Goal: Information Seeking & Learning: Learn about a topic

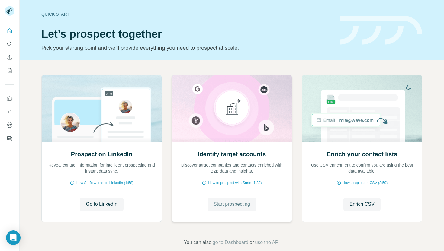
click at [220, 206] on span "Start prospecting" at bounding box center [231, 204] width 37 height 7
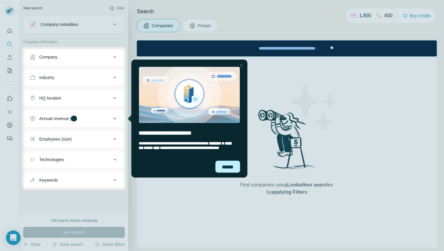
click at [228, 168] on div "******" at bounding box center [227, 167] width 25 height 12
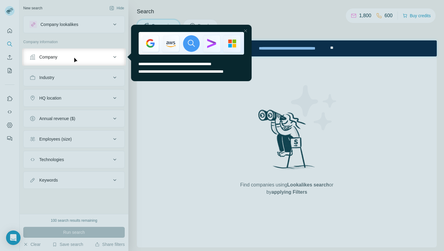
click at [246, 31] on div at bounding box center [245, 30] width 7 height 7
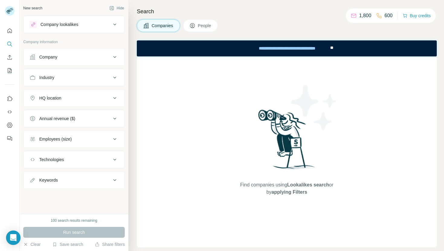
click at [106, 62] on button "Company" at bounding box center [74, 57] width 101 height 14
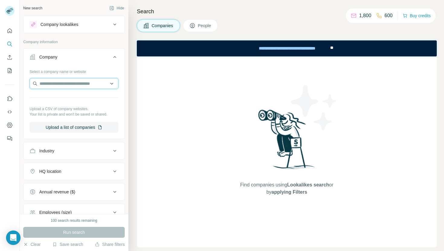
click at [89, 83] on input "text" at bounding box center [74, 83] width 89 height 11
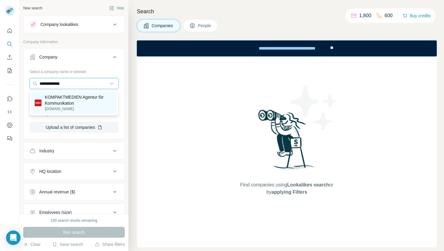
type input "**********"
click at [70, 96] on p "KOMPAKTMEDIEN Agentur für Kommunikation" at bounding box center [79, 100] width 68 height 12
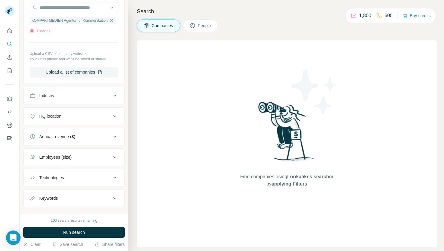
scroll to position [78, 0]
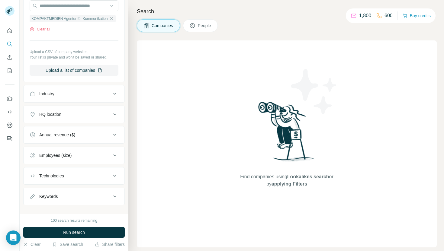
click at [77, 97] on div "Industry" at bounding box center [71, 94] width 82 height 6
click at [68, 112] on input at bounding box center [71, 109] width 75 height 7
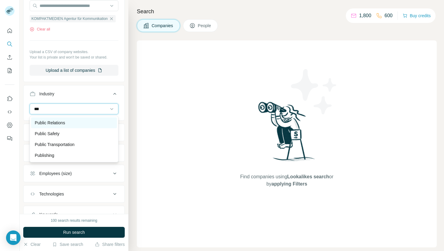
type input "***"
click at [65, 125] on p "Public Relations" at bounding box center [50, 123] width 30 height 6
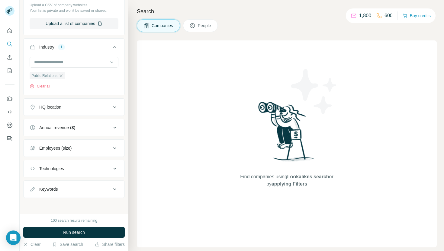
scroll to position [126, 0]
click at [71, 108] on div "HQ location" at bounding box center [71, 106] width 82 height 6
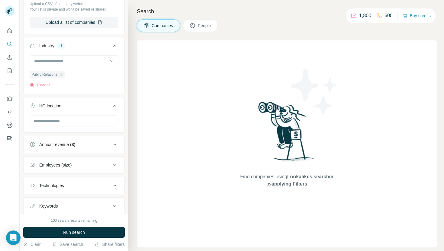
click at [71, 108] on div "HQ location" at bounding box center [71, 106] width 82 height 6
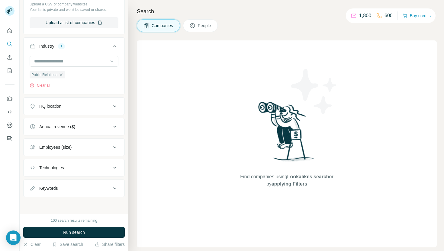
click at [71, 108] on div "HQ location" at bounding box center [71, 106] width 82 height 6
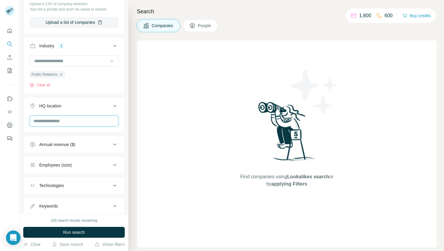
click at [68, 120] on input "text" at bounding box center [74, 121] width 89 height 11
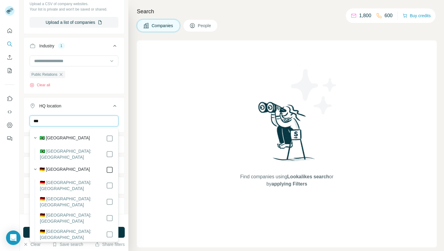
type input "***"
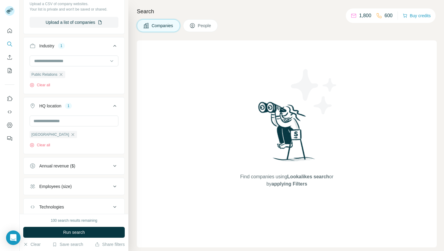
click at [9, 173] on div at bounding box center [10, 125] width 20 height 251
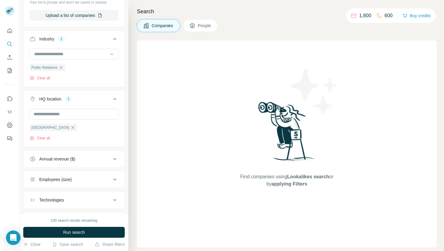
scroll to position [165, 0]
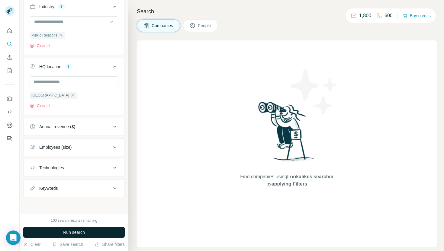
click at [72, 234] on span "Run search" at bounding box center [74, 232] width 22 height 6
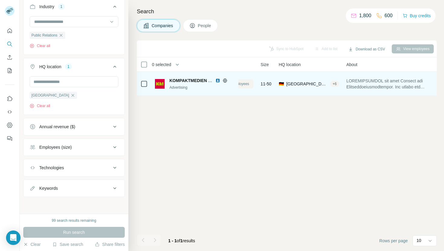
scroll to position [0, 0]
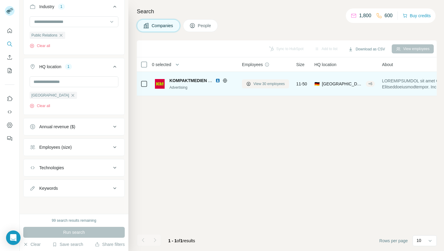
click at [272, 86] on span "View 30 employees" at bounding box center [268, 83] width 31 height 5
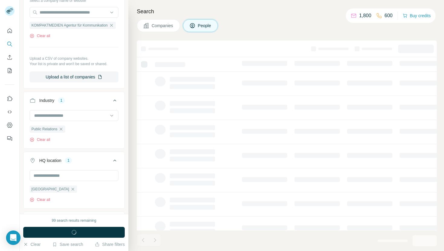
scroll to position [260, 0]
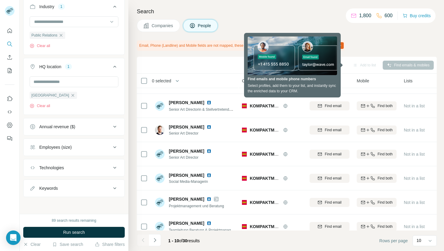
scroll to position [91, 0]
click at [285, 63] on div "Sync to HubSpot Add to list Find emails & mobiles" at bounding box center [287, 65] width 294 height 11
click at [354, 56] on div "Search Companies People Email, Phone (Landline) and Mobile fields are not mappe…" at bounding box center [285, 125] width 315 height 251
click at [390, 35] on div "Search Companies People Email, Phone (Landline) and Mobile fields are not mappe…" at bounding box center [285, 125] width 315 height 251
click at [286, 18] on div "Search Companies People Email, Phone (Landline) and Mobile fields are not mappe…" at bounding box center [285, 125] width 315 height 251
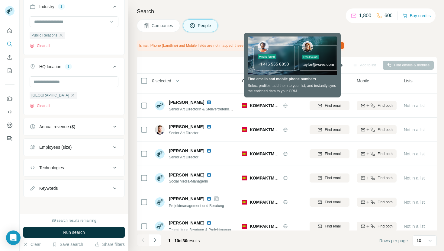
click at [301, 78] on div "Company" at bounding box center [272, 80] width 60 height 7
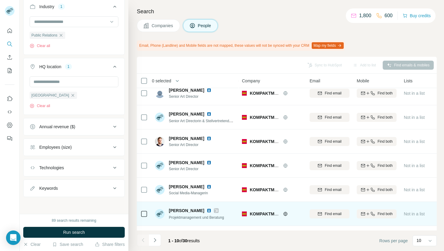
scroll to position [91, 0]
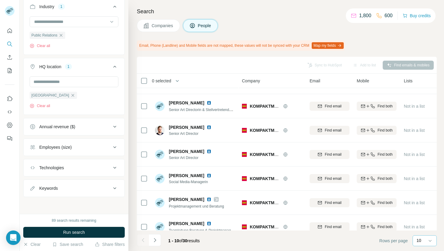
click at [421, 240] on p "10" at bounding box center [418, 241] width 5 height 6
click at [427, 204] on div "40" at bounding box center [424, 206] width 14 height 6
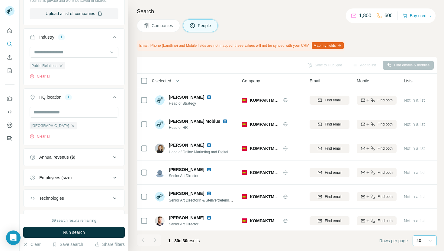
scroll to position [260, 0]
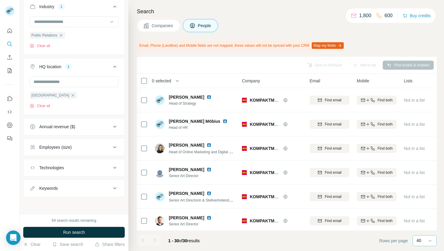
click at [82, 149] on div "Employees (size)" at bounding box center [71, 147] width 82 height 6
click at [32, 183] on icon at bounding box center [33, 182] width 7 height 7
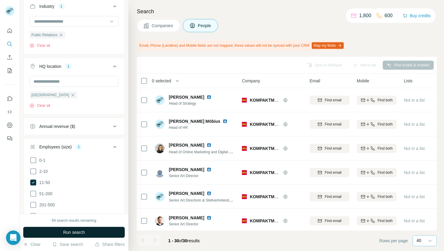
click at [70, 232] on span "Run search" at bounding box center [74, 232] width 22 height 6
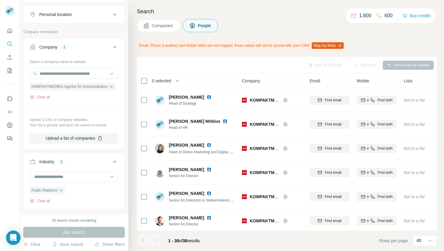
scroll to position [97, 0]
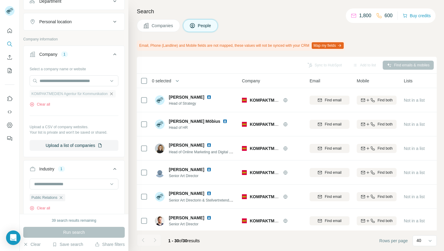
click at [113, 93] on icon "button" at bounding box center [111, 93] width 5 height 5
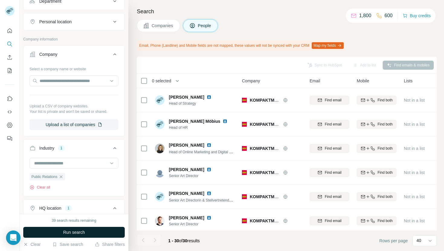
click at [83, 232] on span "Run search" at bounding box center [74, 232] width 22 height 6
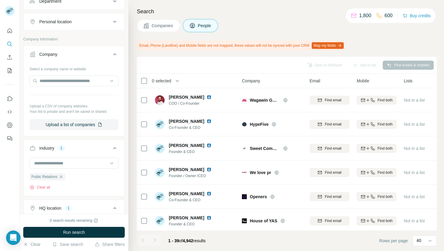
click at [158, 29] on button "Companies" at bounding box center [158, 25] width 43 height 13
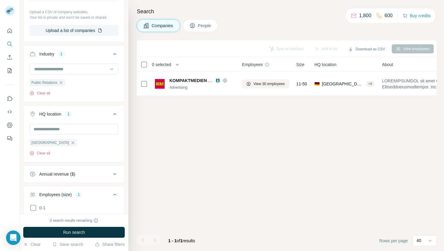
scroll to position [3, 0]
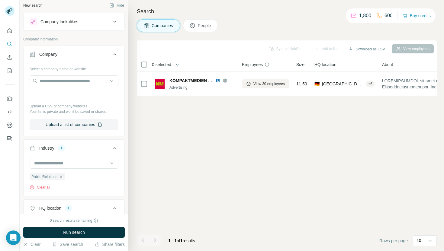
click at [198, 27] on button "People" at bounding box center [200, 25] width 35 height 13
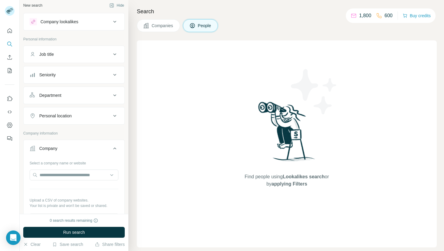
scroll to position [97, 0]
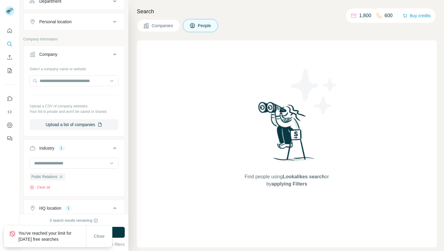
click at [160, 26] on span "Companies" at bounding box center [163, 26] width 22 height 6
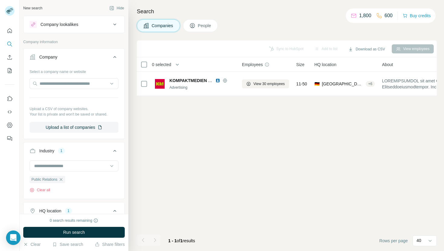
click at [198, 27] on button "People" at bounding box center [200, 25] width 35 height 13
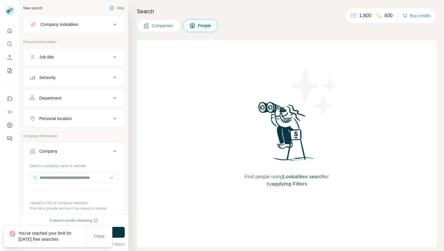
click at [110, 25] on div "Company lookalikes" at bounding box center [71, 24] width 82 height 7
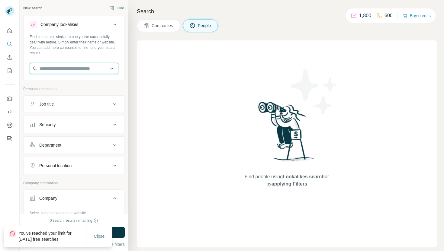
click at [60, 71] on input "text" at bounding box center [74, 68] width 89 height 11
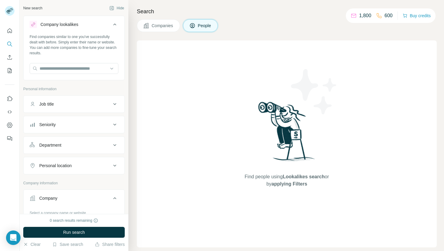
click at [132, 41] on div "Search Companies People Find people using Lookalikes search or by applying Filt…" at bounding box center [285, 125] width 315 height 251
click at [79, 70] on input "text" at bounding box center [74, 68] width 89 height 11
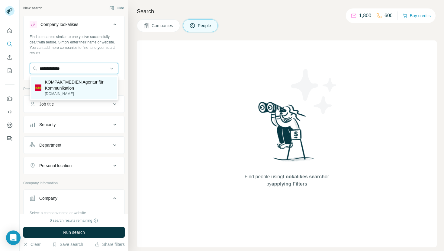
type input "**********"
click at [69, 89] on p "KOMPAKTMEDIEN Agentur für Kommunikation" at bounding box center [79, 85] width 68 height 12
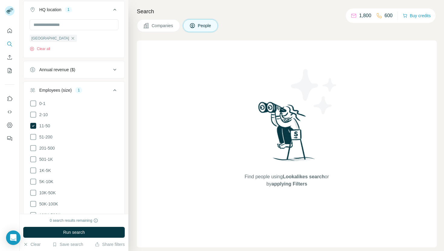
scroll to position [341, 0]
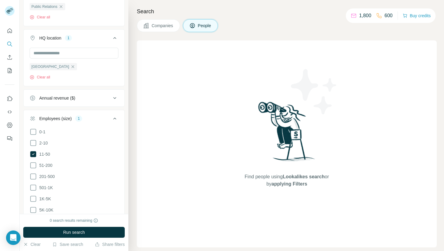
click at [64, 66] on div "[GEOGRAPHIC_DATA] Clear all" at bounding box center [74, 64] width 89 height 32
click at [68, 56] on input "text" at bounding box center [74, 53] width 89 height 11
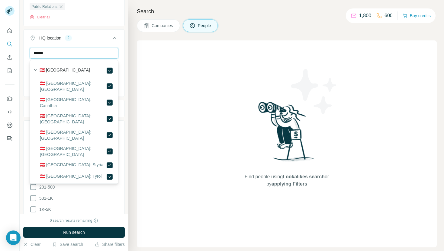
click at [78, 53] on input "******" at bounding box center [74, 53] width 89 height 11
type input "*"
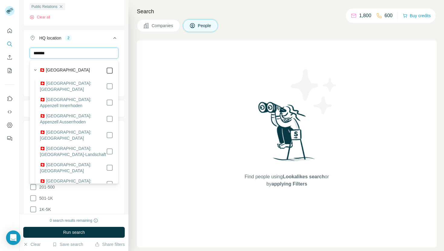
type input "*******"
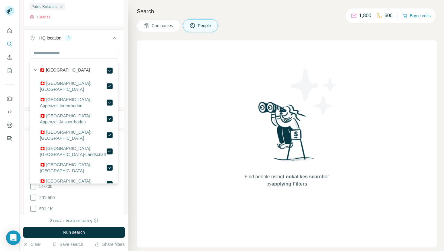
click at [124, 72] on div "HQ location 3 [GEOGRAPHIC_DATA] [GEOGRAPHIC_DATA] [GEOGRAPHIC_DATA] Clear all" at bounding box center [73, 68] width 101 height 78
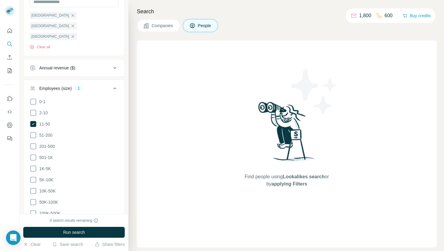
scroll to position [458, 0]
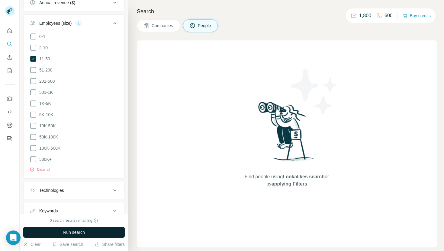
click at [67, 232] on span "Run search" at bounding box center [74, 232] width 22 height 6
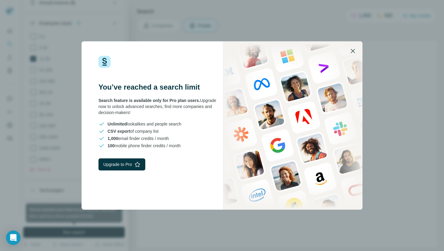
click at [351, 53] on icon "button" at bounding box center [352, 51] width 4 height 4
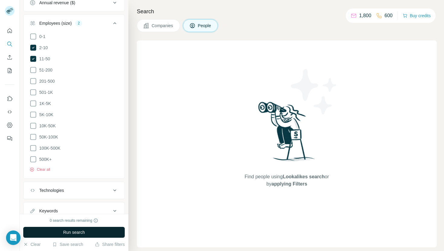
click at [75, 232] on span "Run search" at bounding box center [74, 232] width 22 height 6
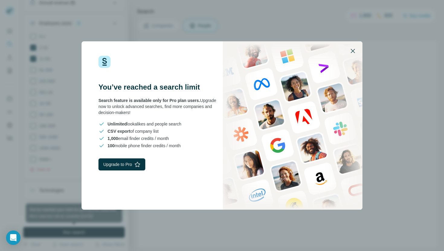
click at [355, 52] on icon "button" at bounding box center [352, 50] width 7 height 7
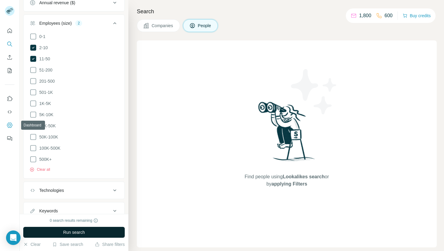
click at [8, 126] on icon "Dashboard" at bounding box center [10, 125] width 6 height 6
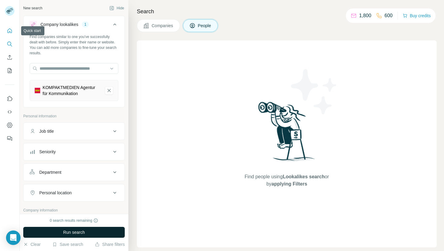
click at [10, 32] on icon "Quick start" at bounding box center [10, 30] width 5 height 5
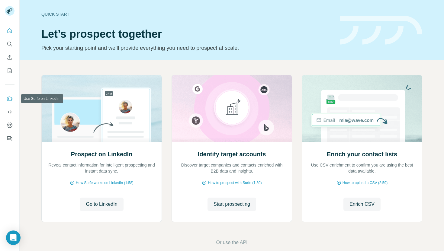
click at [7, 97] on icon "Use Surfe on LinkedIn" at bounding box center [10, 99] width 6 height 6
click at [10, 122] on button "Dashboard" at bounding box center [10, 125] width 10 height 11
click at [9, 33] on icon "Quick start" at bounding box center [10, 30] width 5 height 5
click at [234, 202] on span "Start prospecting" at bounding box center [231, 204] width 37 height 7
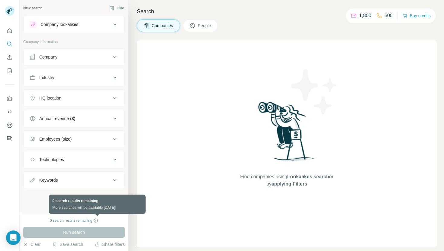
click at [98, 221] on icon at bounding box center [95, 220] width 5 height 5
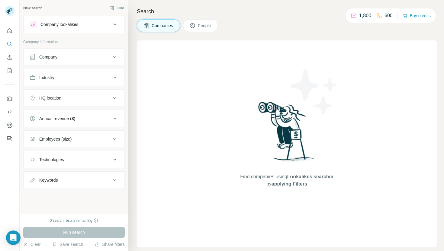
click at [59, 207] on div "New search Hide Company lookalikes Company information Company Industry HQ loca…" at bounding box center [74, 107] width 109 height 214
click at [115, 26] on icon at bounding box center [114, 24] width 7 height 7
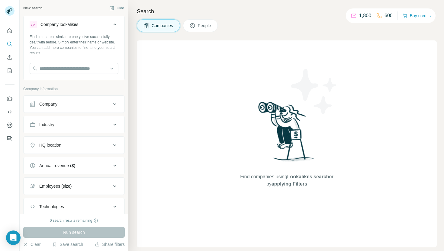
click at [115, 26] on icon at bounding box center [114, 24] width 7 height 7
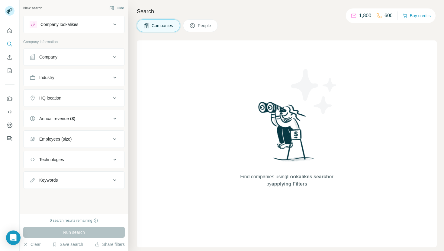
click at [351, 17] on icon at bounding box center [353, 16] width 5 height 4
click at [100, 48] on div "Company" at bounding box center [73, 57] width 101 height 18
click at [100, 54] on div "Company" at bounding box center [71, 57] width 82 height 6
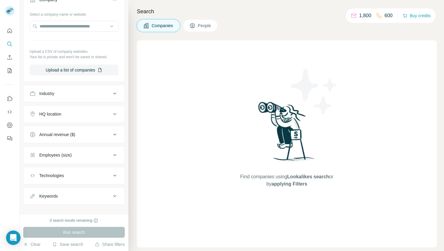
scroll to position [65, 0]
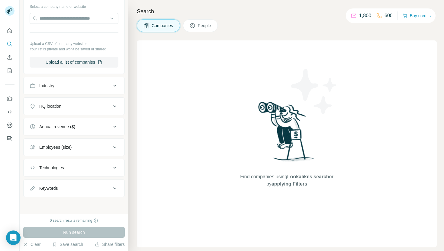
click at [91, 206] on div "New search Hide Company lookalikes Company information Company Select a company…" at bounding box center [74, 107] width 109 height 214
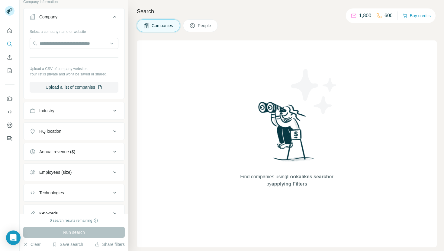
scroll to position [48, 0]
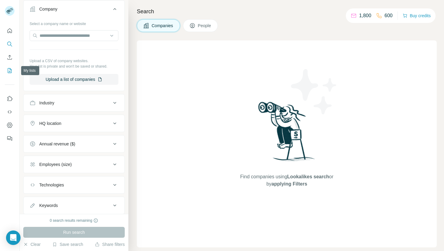
click at [8, 69] on icon "My lists" at bounding box center [10, 70] width 4 height 5
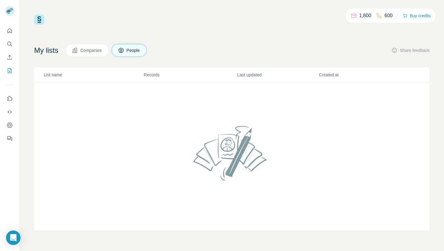
click at [97, 50] on span "Companies" at bounding box center [91, 50] width 22 height 6
click at [123, 52] on icon at bounding box center [121, 50] width 5 height 5
click at [10, 32] on icon "Quick start" at bounding box center [10, 30] width 5 height 5
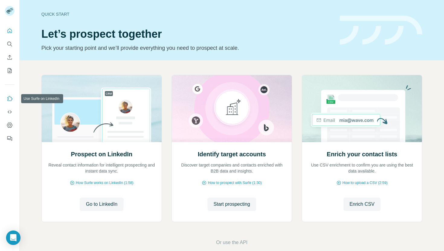
click at [8, 96] on icon "Use Surfe on LinkedIn" at bounding box center [10, 99] width 6 height 6
click at [10, 45] on icon "Search" at bounding box center [10, 44] width 6 height 6
